Goal: Transaction & Acquisition: Purchase product/service

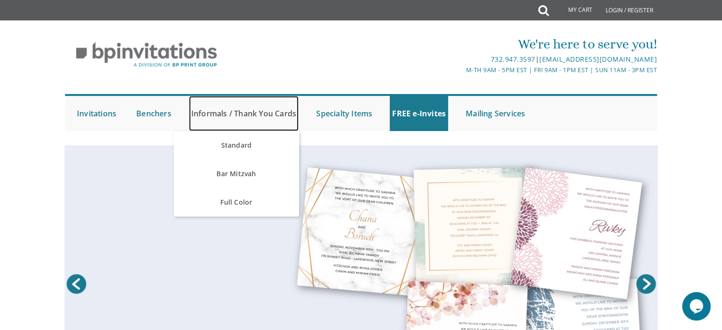
click at [216, 121] on link "Informals / Thank You Cards" at bounding box center [244, 113] width 110 height 35
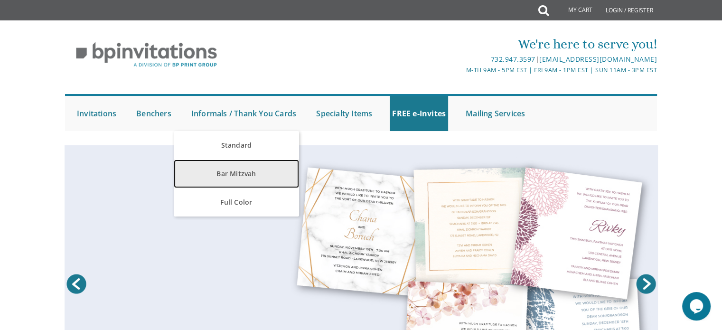
click at [234, 173] on link "Bar Mitzvah" at bounding box center [236, 174] width 125 height 28
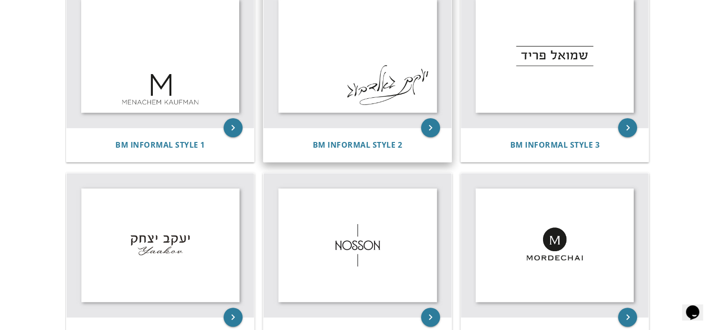
scroll to position [190, 0]
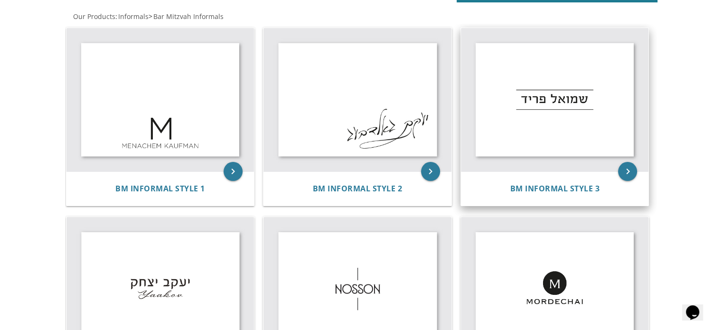
click at [556, 112] on img at bounding box center [555, 100] width 188 height 144
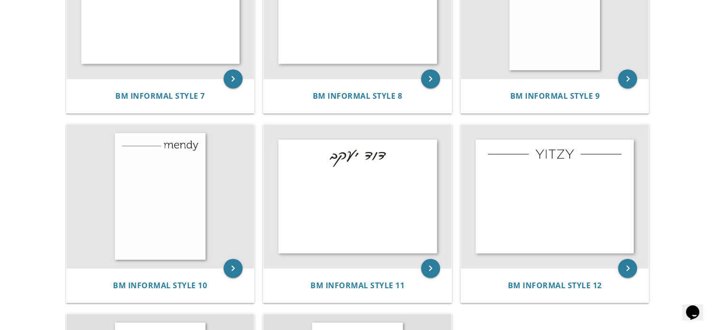
scroll to position [712, 0]
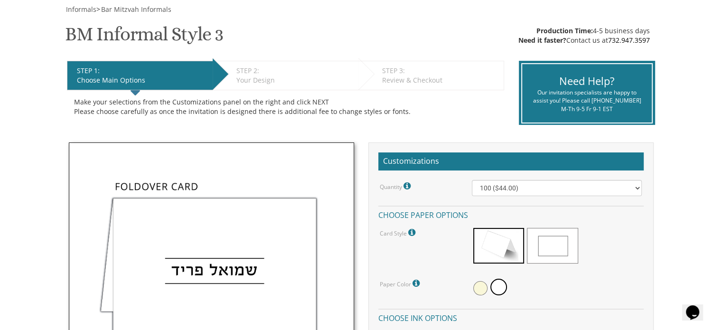
scroll to position [142, 0]
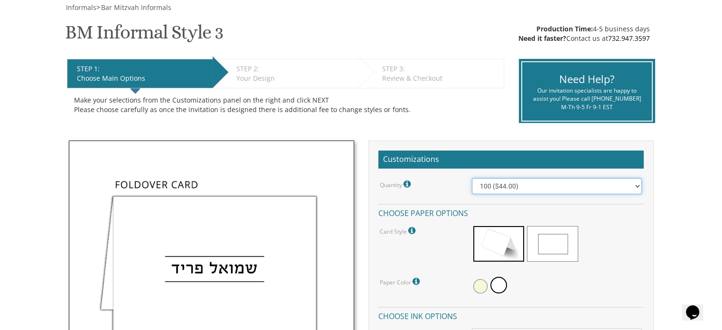
click at [558, 189] on select "100 ($44.00) 200 ($63.00) 300 ($82.00) 400 ($101.00) 500 ($120.00) 600 ($139.00…" at bounding box center [557, 186] width 170 height 16
click at [472, 178] on select "100 ($44.00) 200 ($63.00) 300 ($82.00) 400 ($101.00) 500 ($120.00) 600 ($139.00…" at bounding box center [557, 186] width 170 height 16
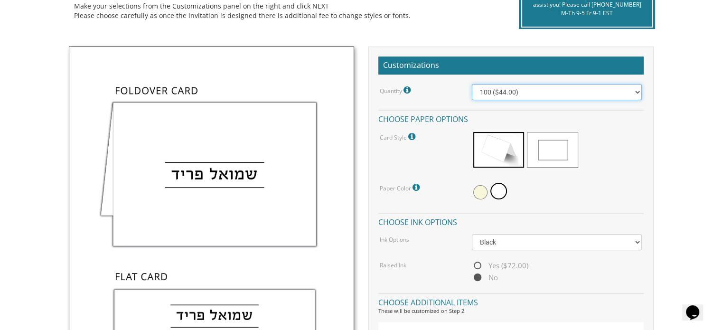
scroll to position [237, 0]
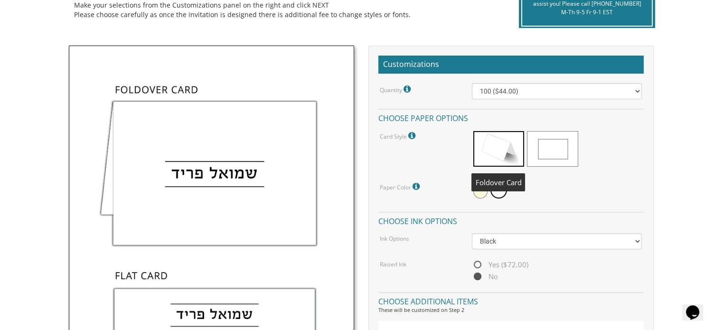
click at [505, 149] on span at bounding box center [499, 149] width 51 height 36
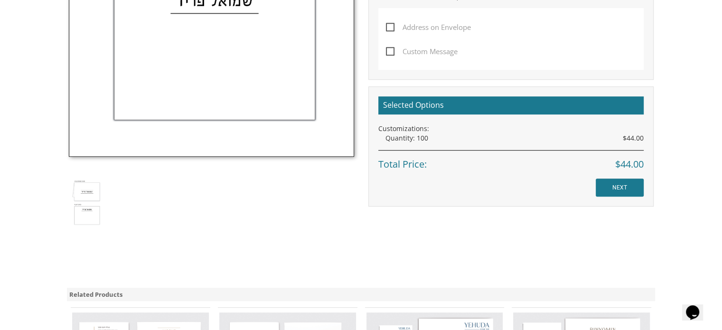
scroll to position [570, 0]
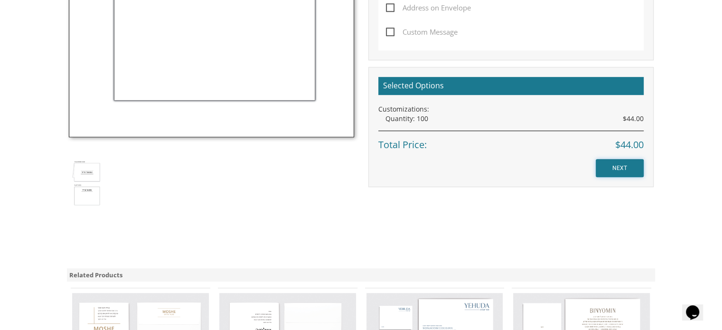
click at [624, 172] on input "NEXT" at bounding box center [620, 168] width 48 height 18
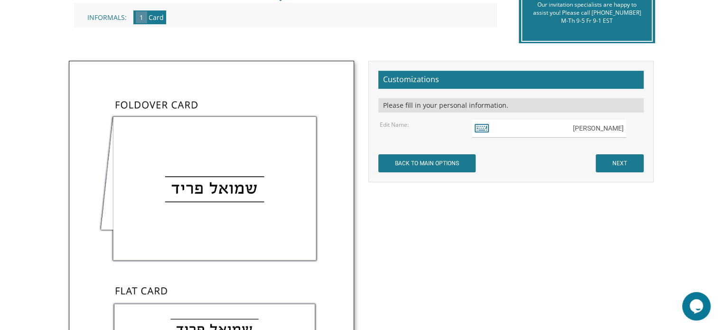
scroll to position [237, 0]
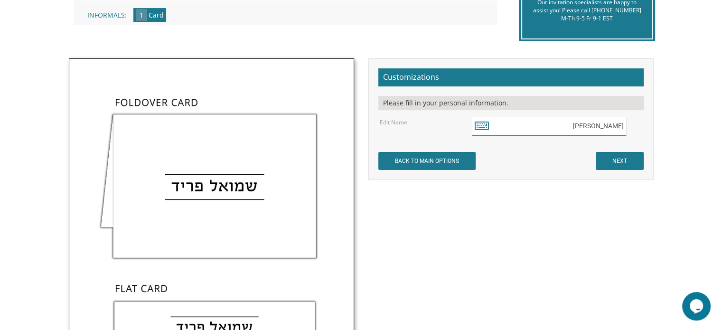
drag, startPoint x: 585, startPoint y: 126, endPoint x: 629, endPoint y: 119, distance: 44.7
click at [629, 119] on div "שמואל פריד" at bounding box center [557, 126] width 170 height 19
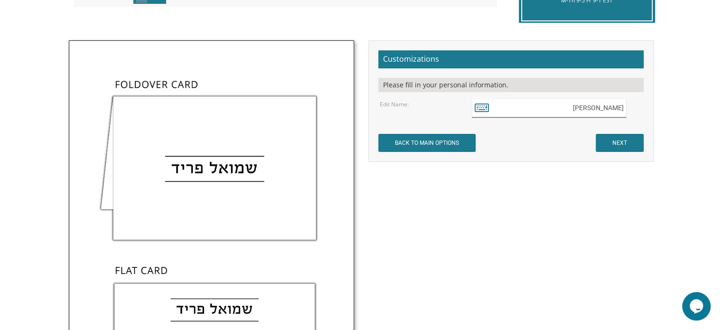
scroll to position [256, 0]
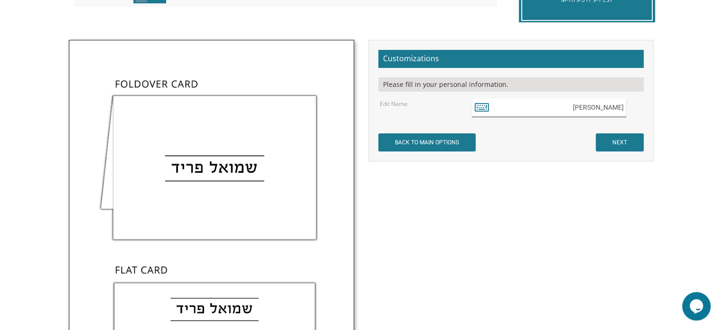
type input "מאיר שמחה חיות"
click at [621, 140] on input "NEXT" at bounding box center [620, 142] width 48 height 18
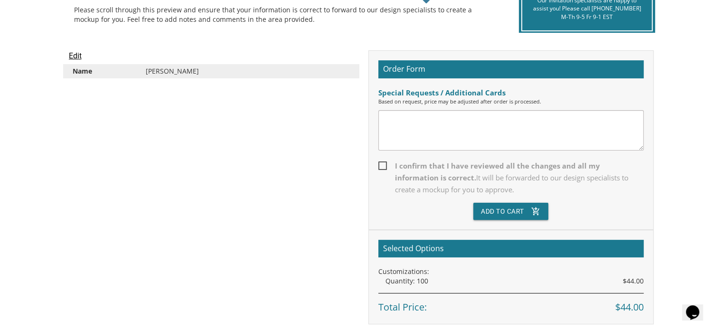
scroll to position [233, 0]
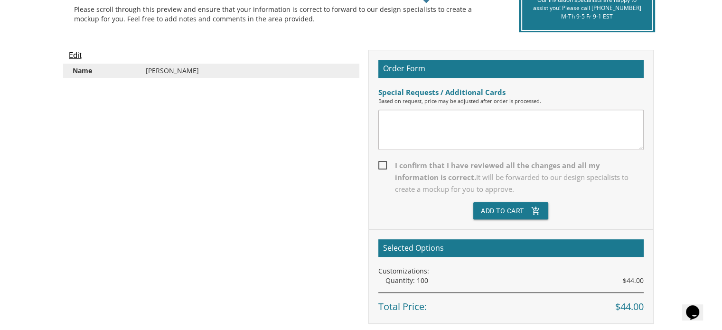
click at [383, 164] on span "I confirm that I have reviewed all the changes and all my information is correc…" at bounding box center [512, 178] width 266 height 36
click at [383, 164] on input "I confirm that I have reviewed all the changes and all my information is correc…" at bounding box center [382, 164] width 6 height 6
checkbox input "true"
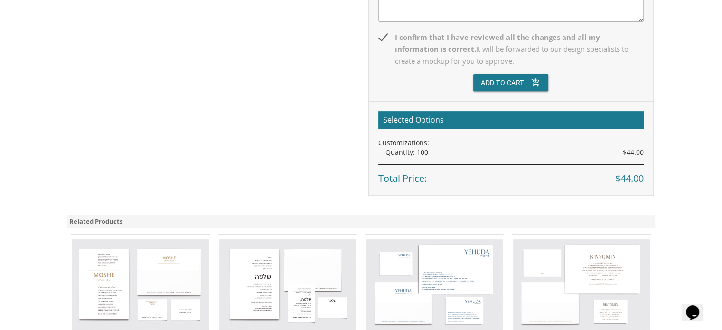
scroll to position [360, 0]
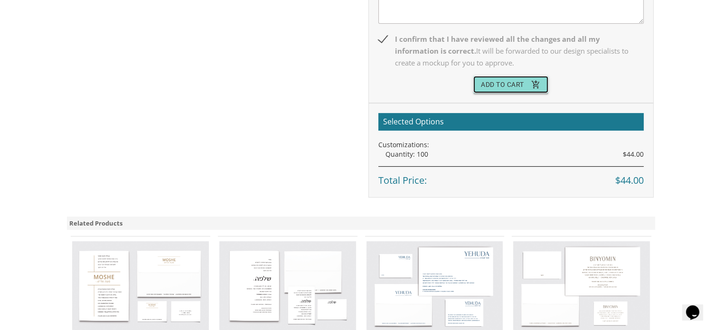
click at [500, 78] on button "Add To Cart add_shopping_cart" at bounding box center [511, 84] width 75 height 17
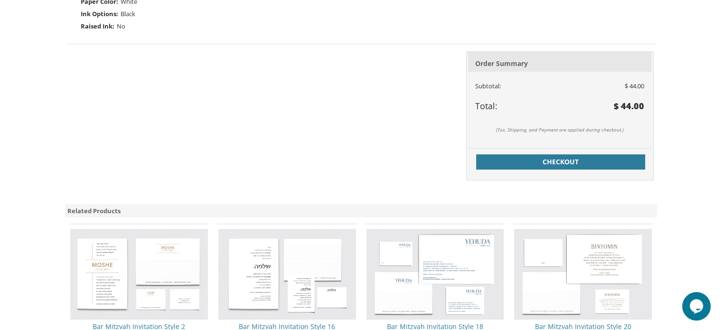
scroll to position [383, 0]
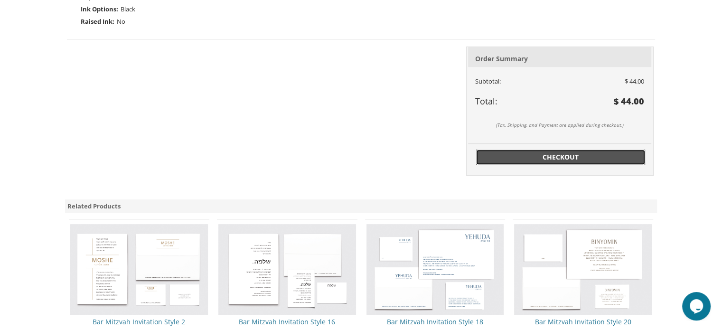
click at [525, 157] on span "Checkout" at bounding box center [561, 156] width 158 height 9
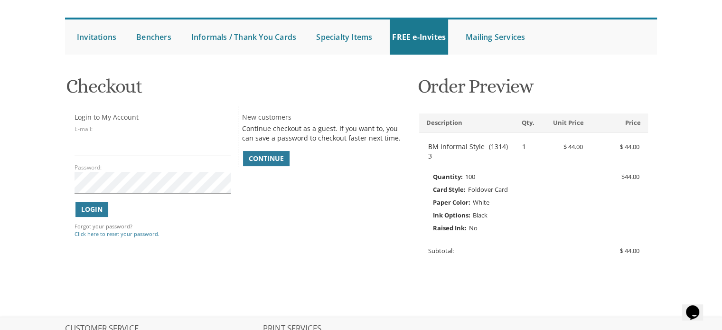
scroll to position [83, 0]
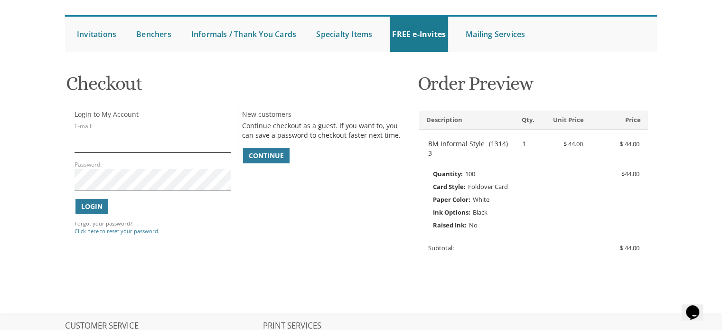
click at [175, 144] on input "E-mail:" at bounding box center [153, 142] width 156 height 22
click at [265, 157] on span "Continue" at bounding box center [266, 155] width 35 height 9
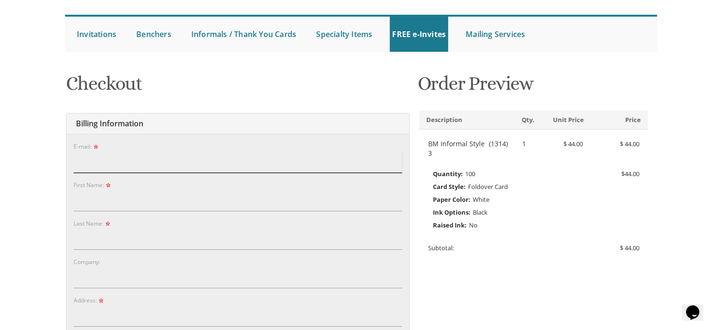
click at [265, 157] on input "E-mail:" at bounding box center [238, 162] width 329 height 22
type input "lchajes@gmail.com"
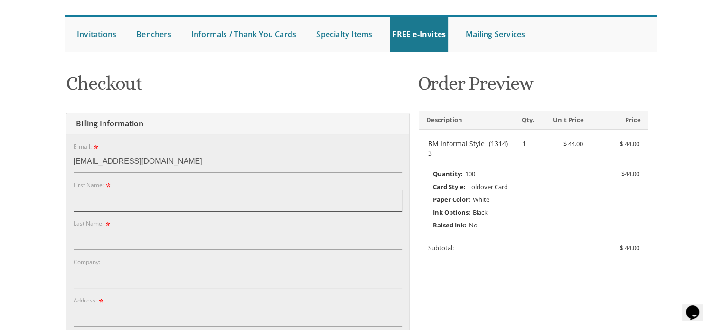
type input "Benjamin"
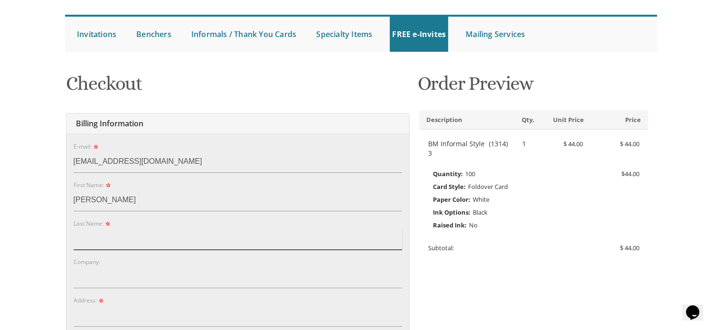
type input "Chajes"
type input "6111 Gist Ave"
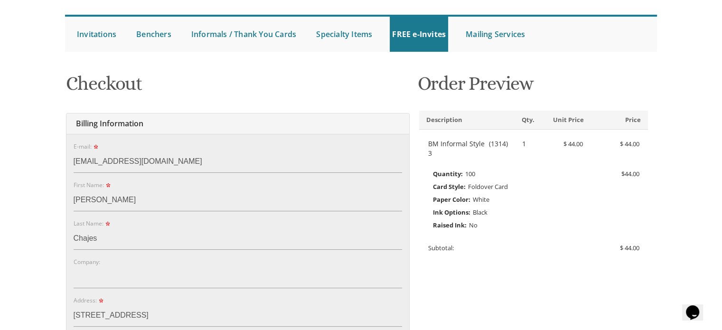
type input "Baltimore"
type input "21215"
select select "MD"
click at [131, 207] on input "Benjamin" at bounding box center [238, 201] width 329 height 22
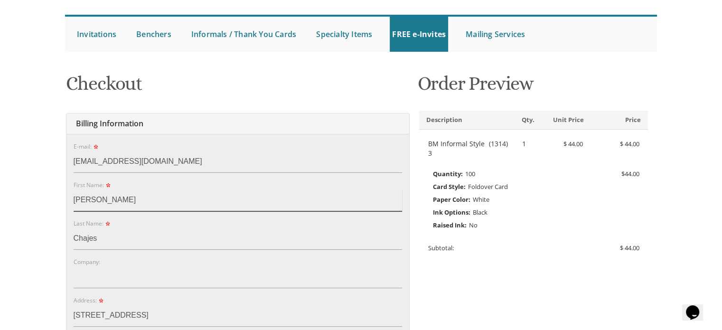
type input "Leah"
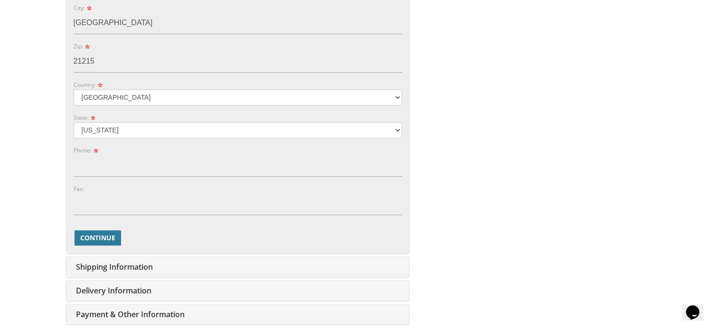
scroll to position [453, 0]
click at [123, 169] on input "Phone:" at bounding box center [238, 165] width 329 height 22
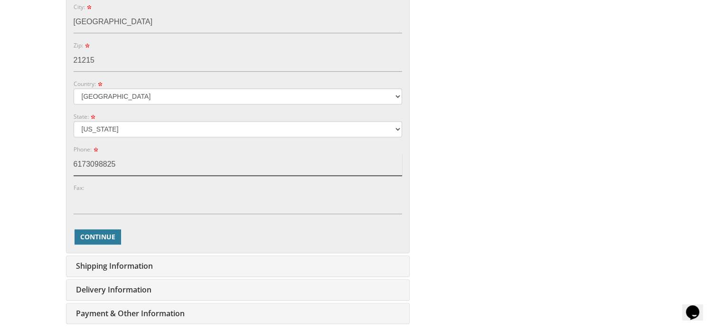
type input "6173098825"
click at [27, 207] on body "My Cart 1 Total: $ 44.00 $ 44.00 BM Informal Style 3 Qty. 1" at bounding box center [361, 35] width 722 height 977
click at [95, 235] on span "Continue" at bounding box center [97, 236] width 35 height 9
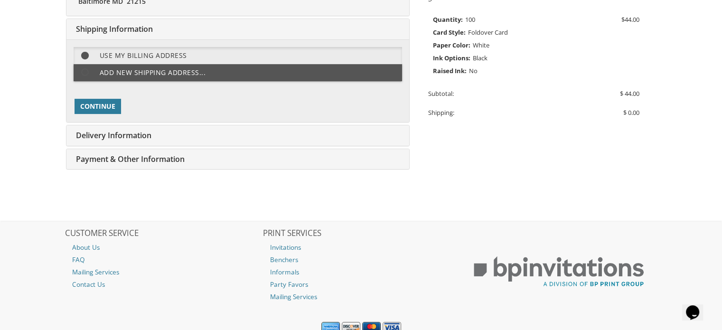
scroll to position [237, 0]
click at [112, 104] on span "Continue" at bounding box center [97, 105] width 35 height 9
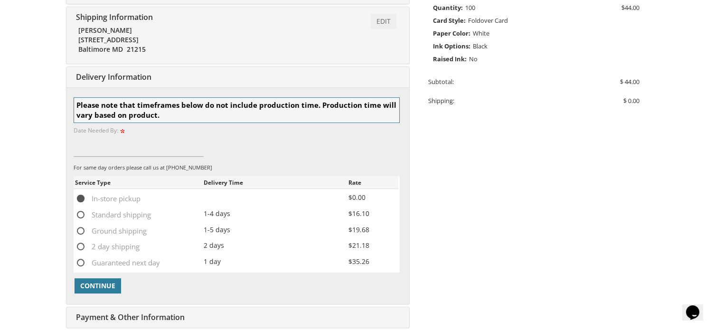
scroll to position [250, 0]
click at [98, 144] on input at bounding box center [139, 145] width 131 height 22
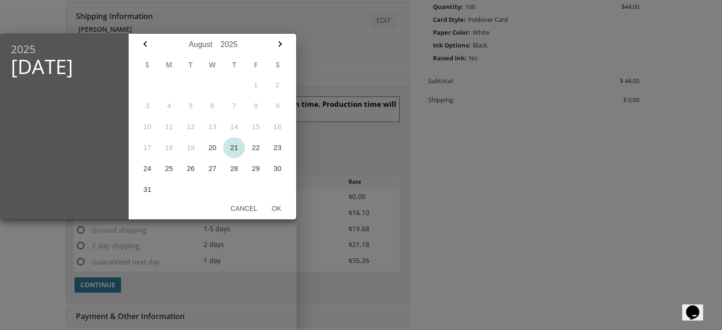
click at [233, 150] on button "21" at bounding box center [234, 147] width 22 height 21
click at [279, 206] on button "Ok" at bounding box center [277, 208] width 24 height 17
type input "Aug 21, 2025"
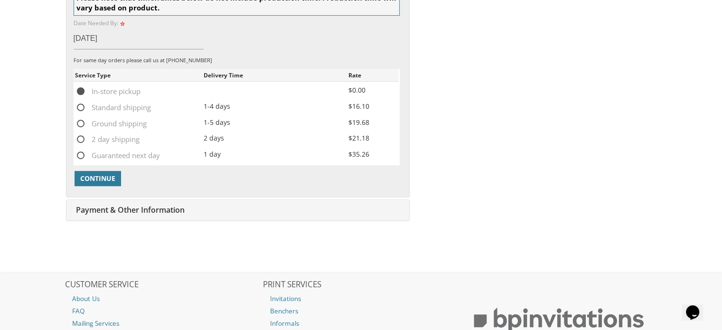
scroll to position [357, 0]
click at [105, 171] on button "Continue" at bounding box center [98, 178] width 47 height 15
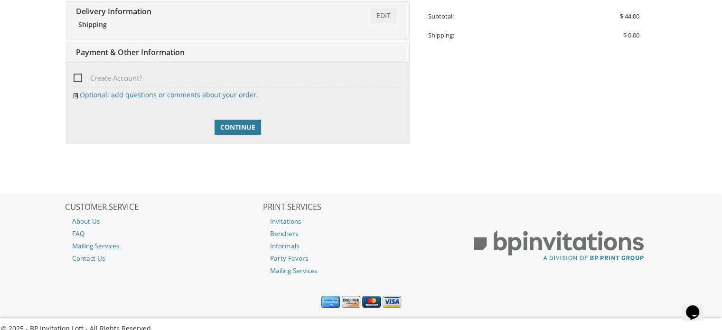
scroll to position [326, 0]
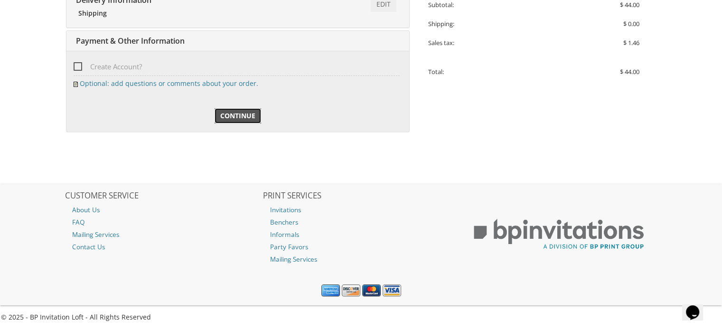
click at [238, 111] on span "Continue" at bounding box center [237, 115] width 35 height 9
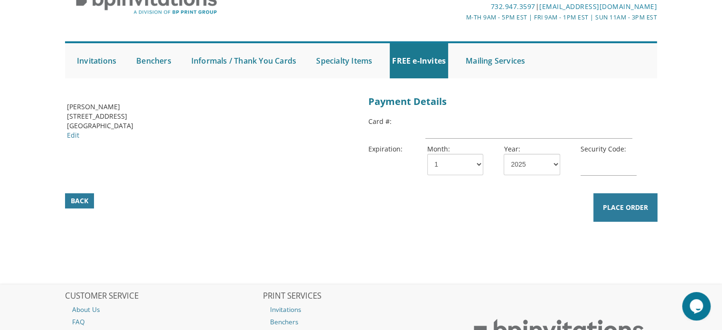
scroll to position [53, 0]
click at [446, 126] on input "text" at bounding box center [529, 127] width 207 height 22
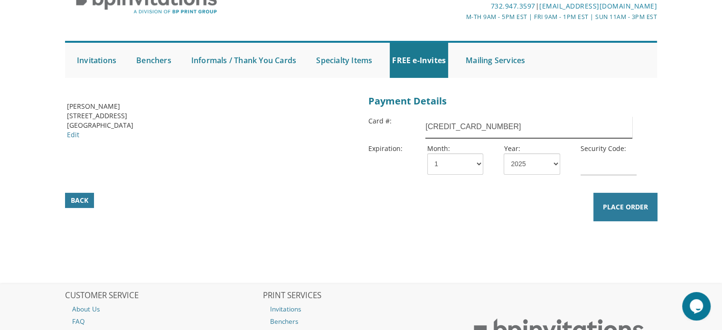
type input "4266841689696290"
click at [475, 157] on select "1 2 3 4 5 6 7 8 9 10 11 12" at bounding box center [455, 163] width 56 height 21
select select "03"
click at [427, 153] on select "1 2 3 4 5 6 7 8 9 10 11 12" at bounding box center [455, 163] width 56 height 21
click at [537, 153] on select "2025 2026 2027 2028 2029 2030 2031 2032 2033 2034 2035" at bounding box center [532, 163] width 56 height 21
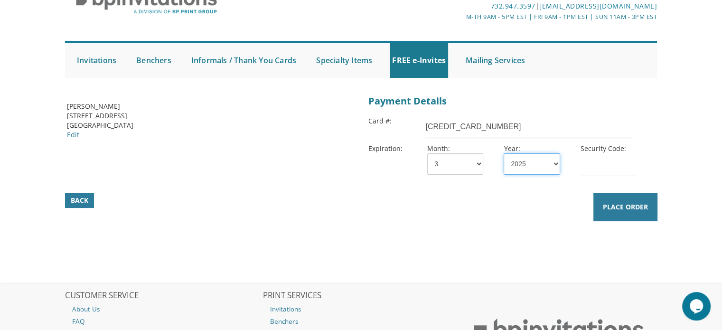
select select "27"
click at [504, 153] on select "2025 2026 2027 2028 2029 2030 2031 2032 2033 2034 2035" at bounding box center [532, 163] width 56 height 21
click at [593, 165] on input "text" at bounding box center [609, 164] width 56 height 22
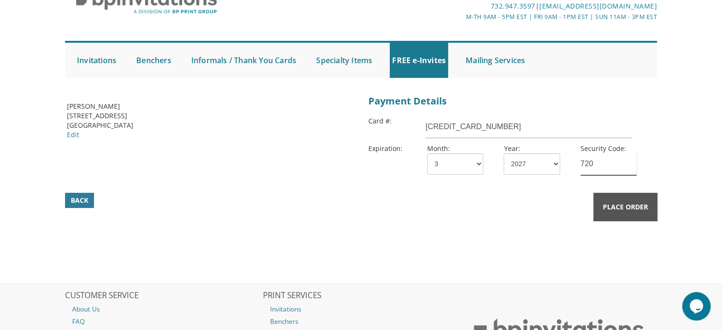
type input "720"
click at [627, 202] on span "Place Order" at bounding box center [625, 206] width 45 height 9
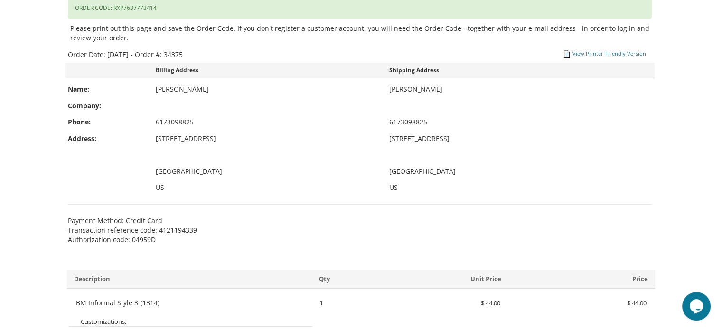
scroll to position [2, 0]
